Goal: Obtain resource: Obtain resource

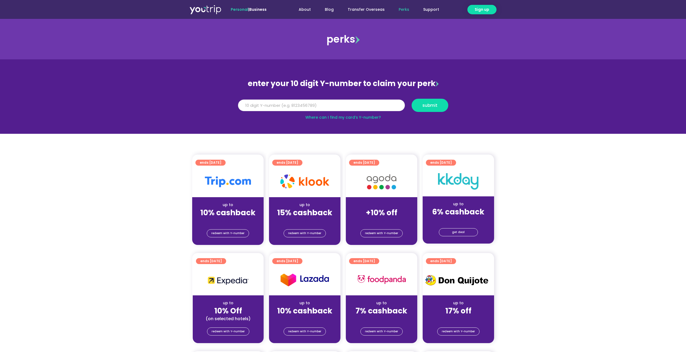
click at [294, 103] on input "Y Number" at bounding box center [321, 105] width 167 height 12
type input "8150416094"
click at [429, 103] on span "submit" at bounding box center [429, 105] width 15 height 4
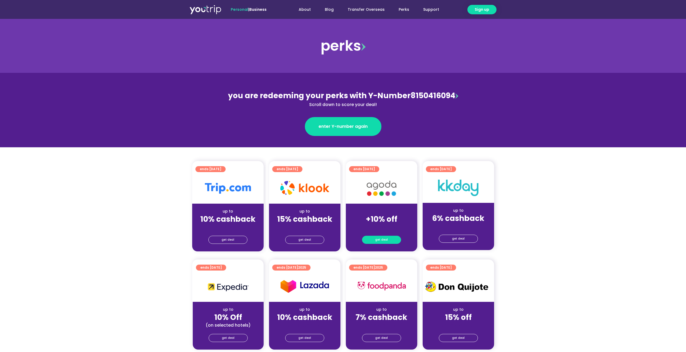
click at [381, 239] on span "get deal" at bounding box center [381, 240] width 13 height 8
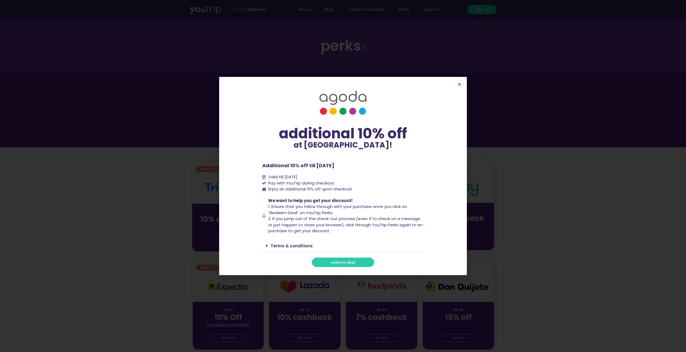
click at [349, 262] on span "redeem deal" at bounding box center [343, 262] width 25 height 4
